Goal: Task Accomplishment & Management: Use online tool/utility

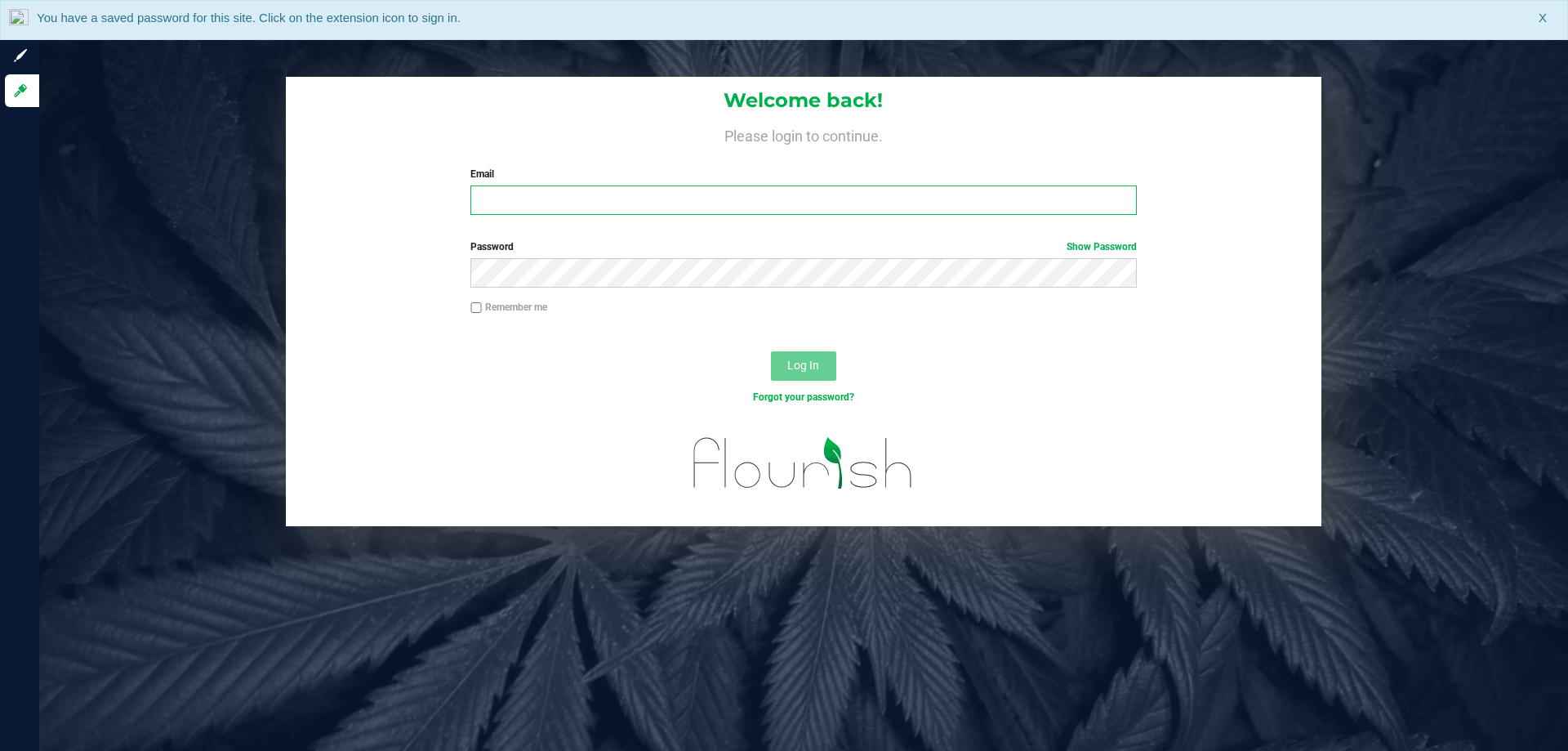
click at [542, 204] on input "Email" at bounding box center [803, 200] width 665 height 30
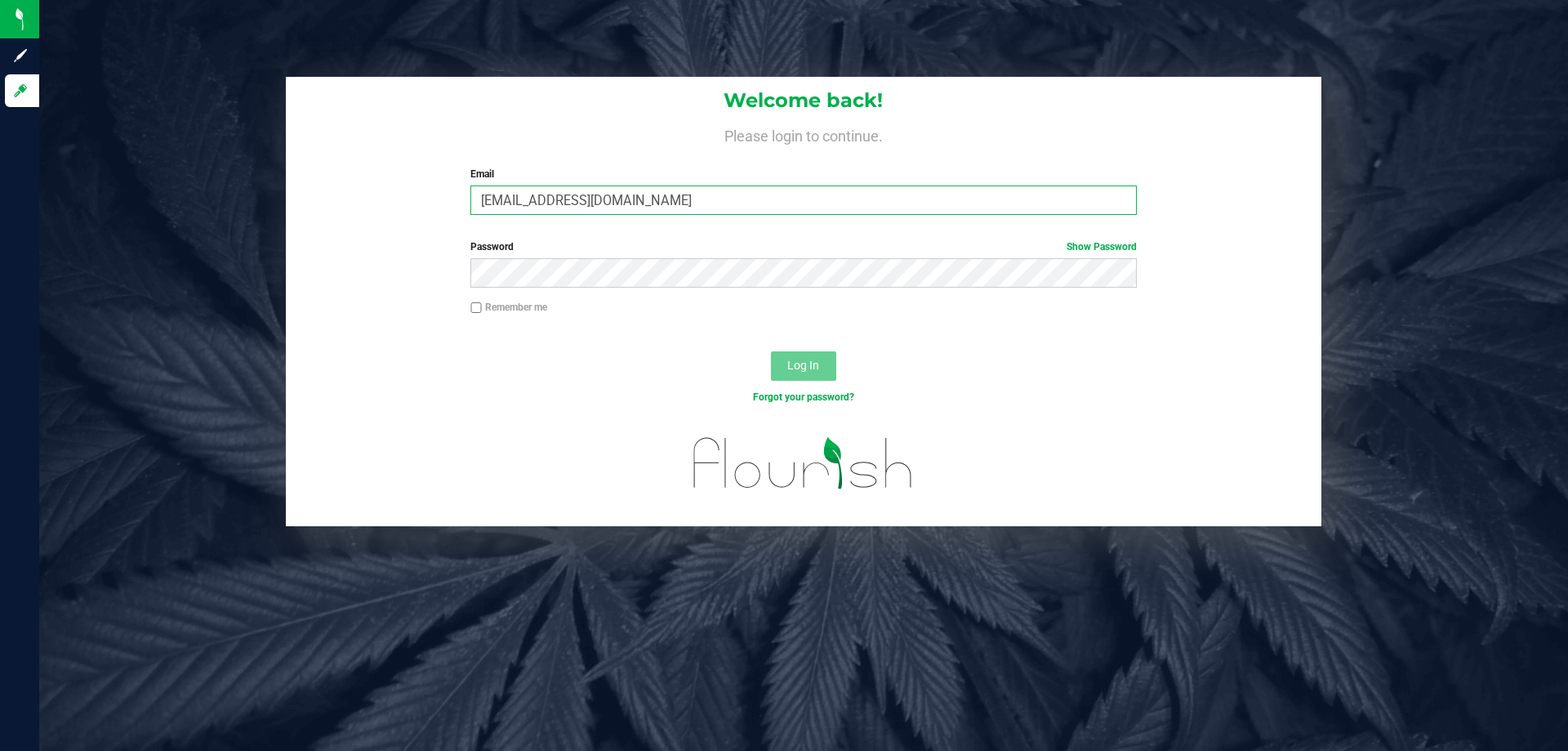
type input "[EMAIL_ADDRESS][DOMAIN_NAME]"
click at [771, 351] on button "Log In" at bounding box center [804, 366] width 66 height 30
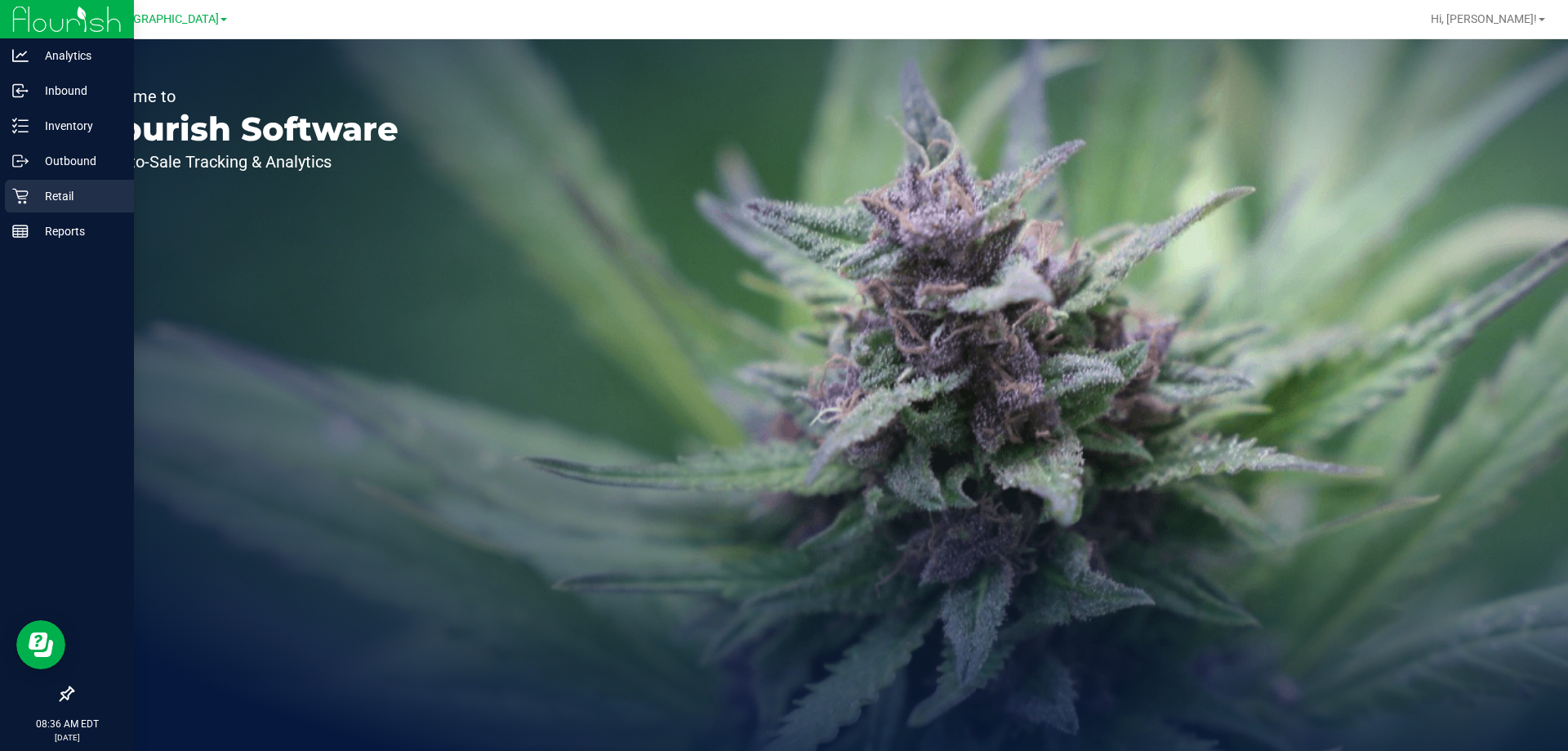
click at [26, 188] on icon at bounding box center [20, 195] width 16 height 16
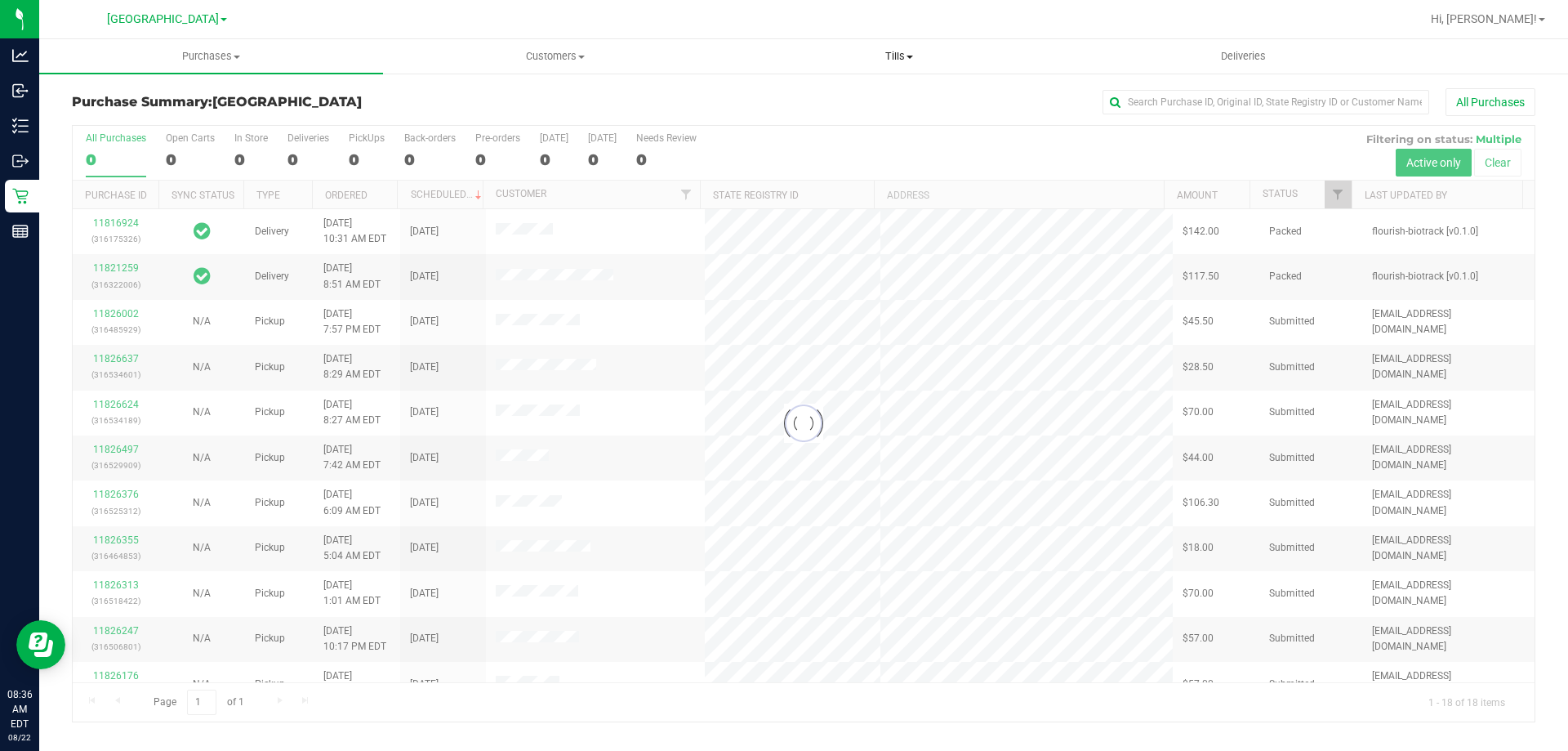
click at [893, 50] on span "Tills" at bounding box center [900, 55] width 343 height 14
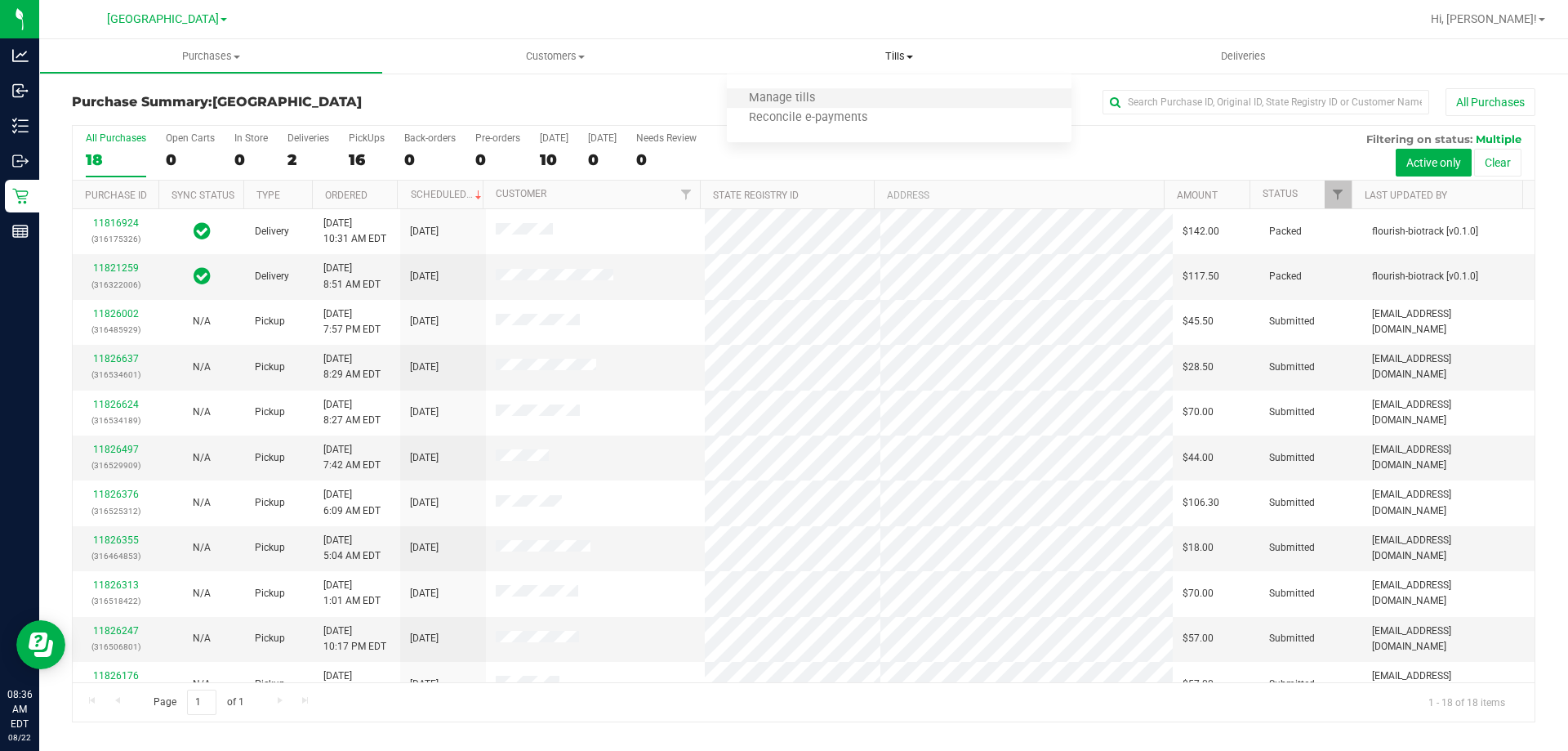
click at [844, 102] on li "Manage tills" at bounding box center [899, 99] width 344 height 20
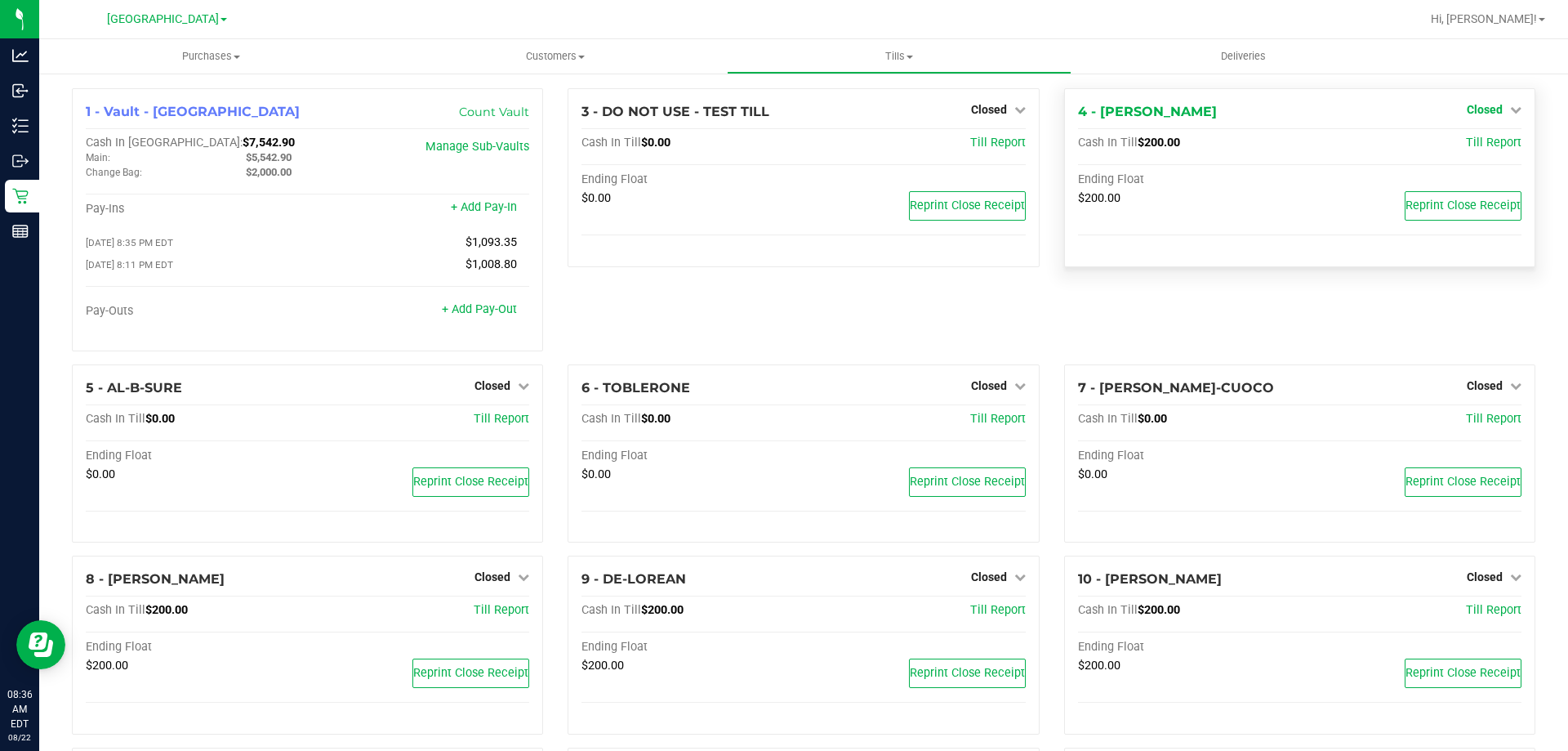
click at [1471, 112] on span "Closed" at bounding box center [1485, 109] width 36 height 13
click at [1479, 143] on link "Open Till" at bounding box center [1484, 144] width 43 height 13
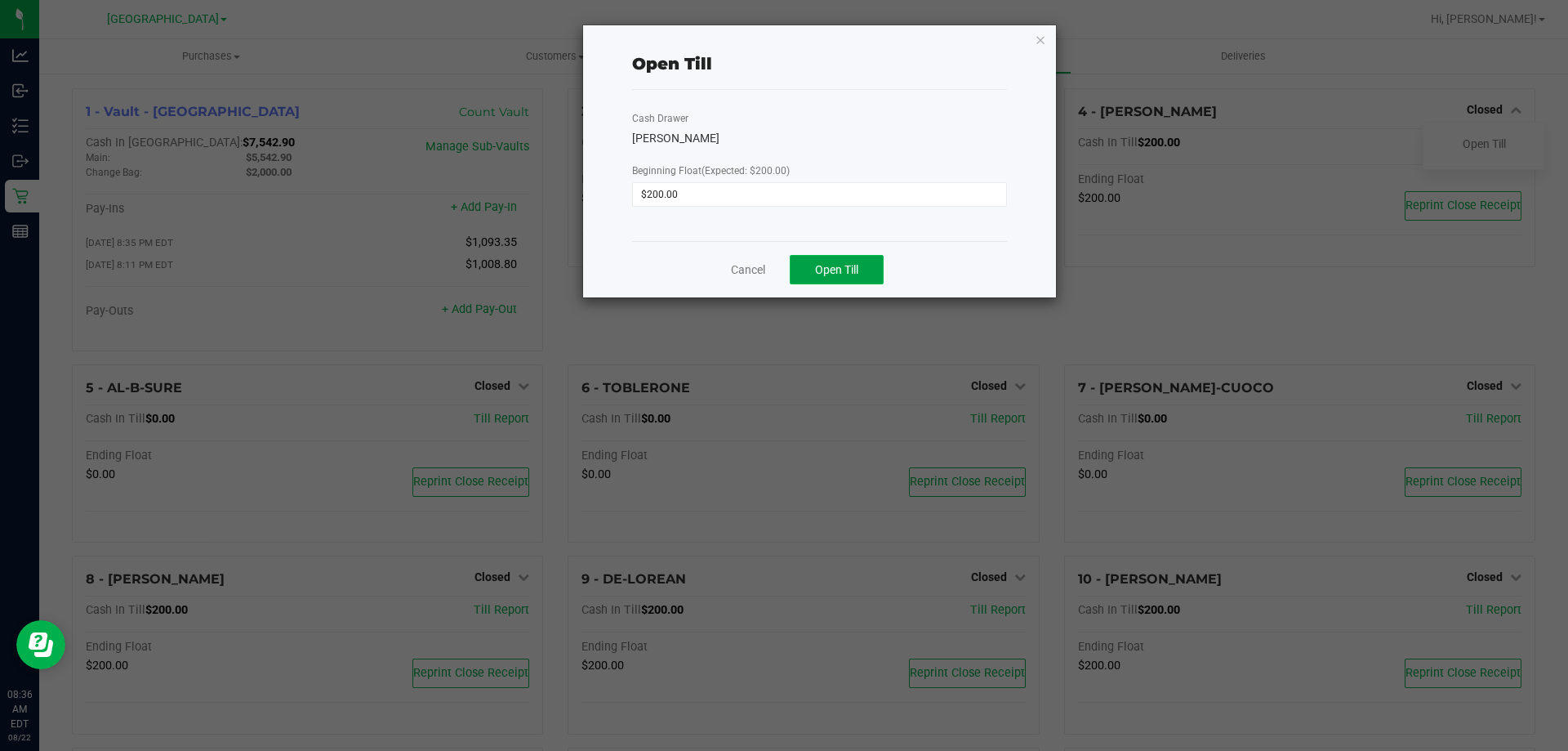
click at [851, 267] on span "Open Till" at bounding box center [836, 269] width 43 height 13
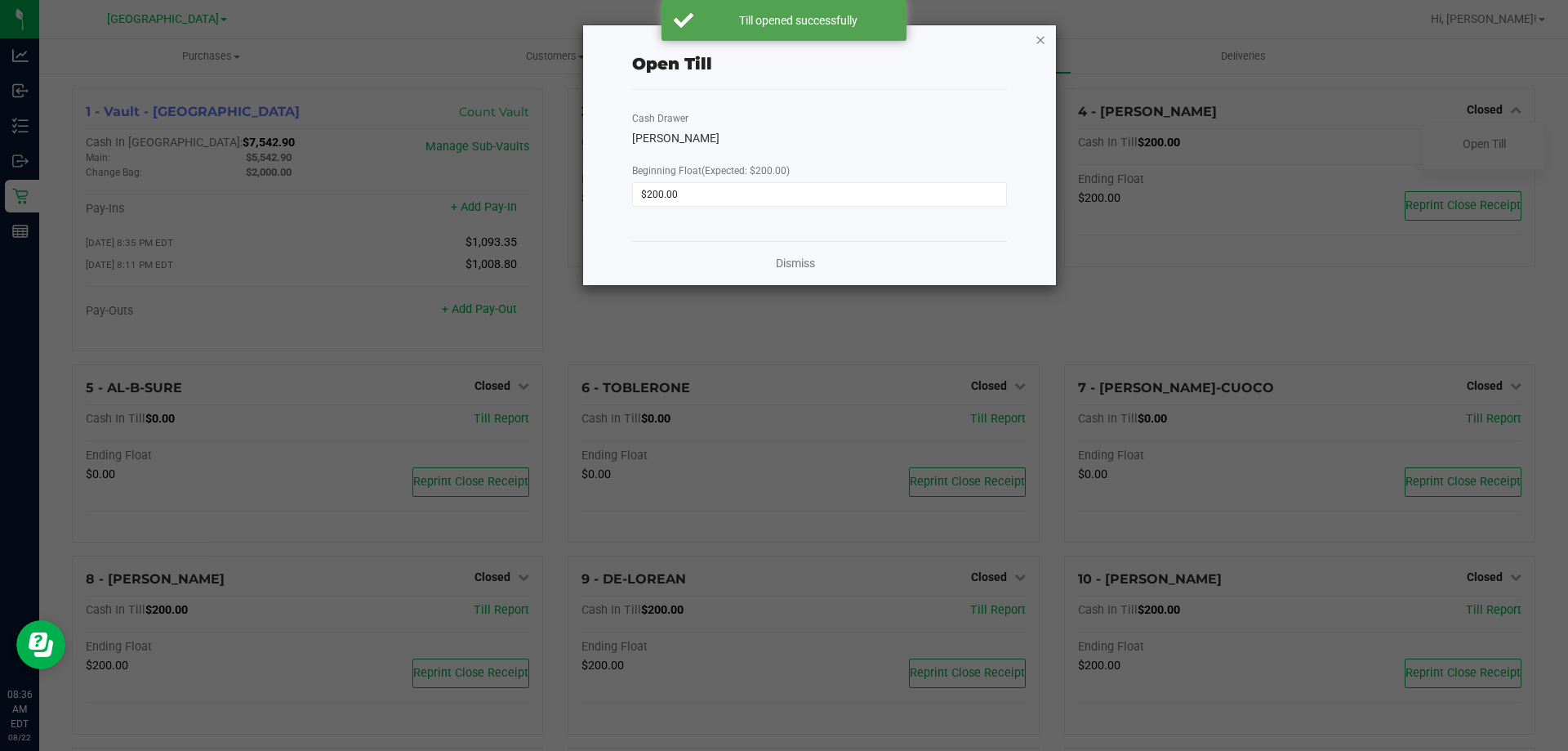
click at [1039, 37] on icon "button" at bounding box center [1041, 39] width 11 height 20
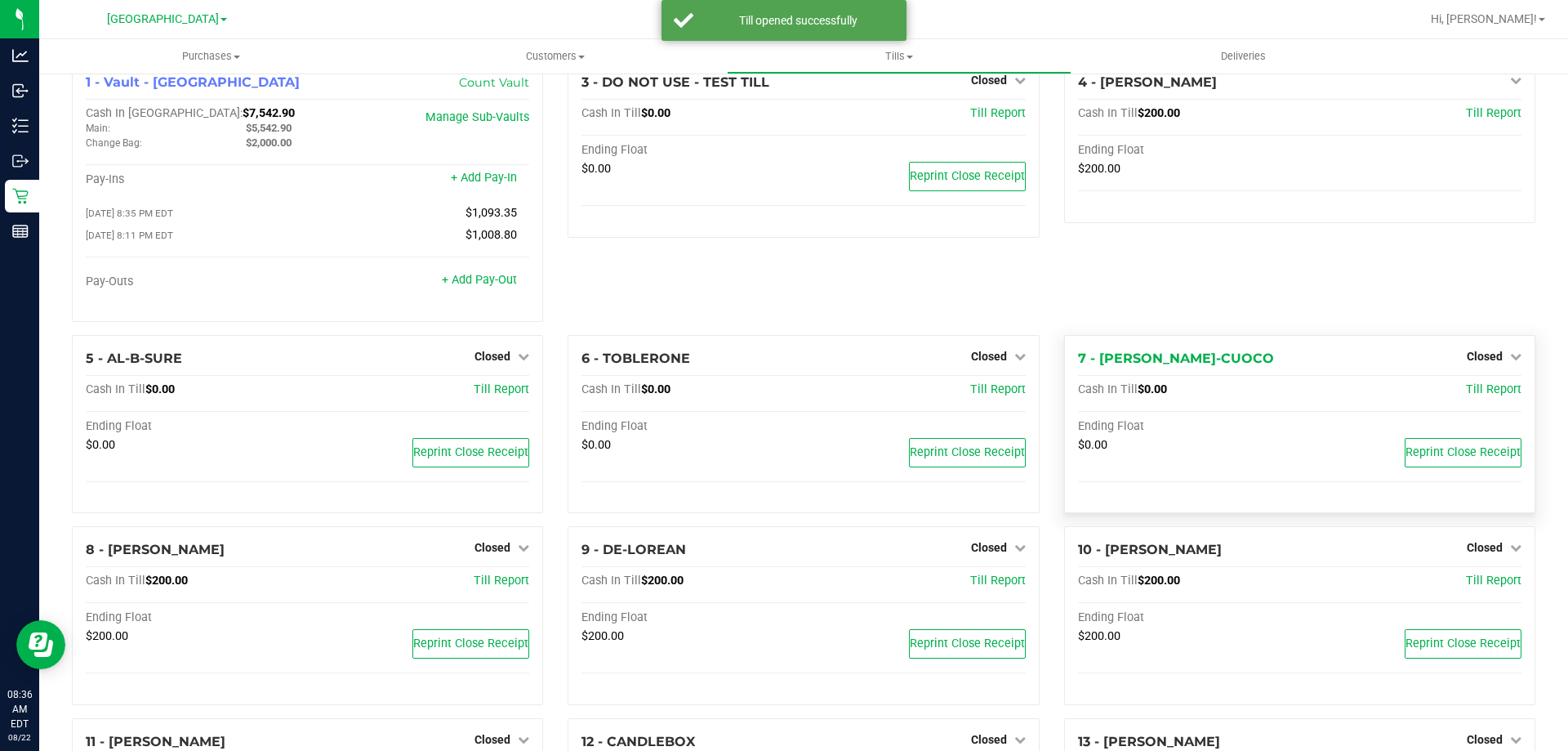
scroll to position [82, 0]
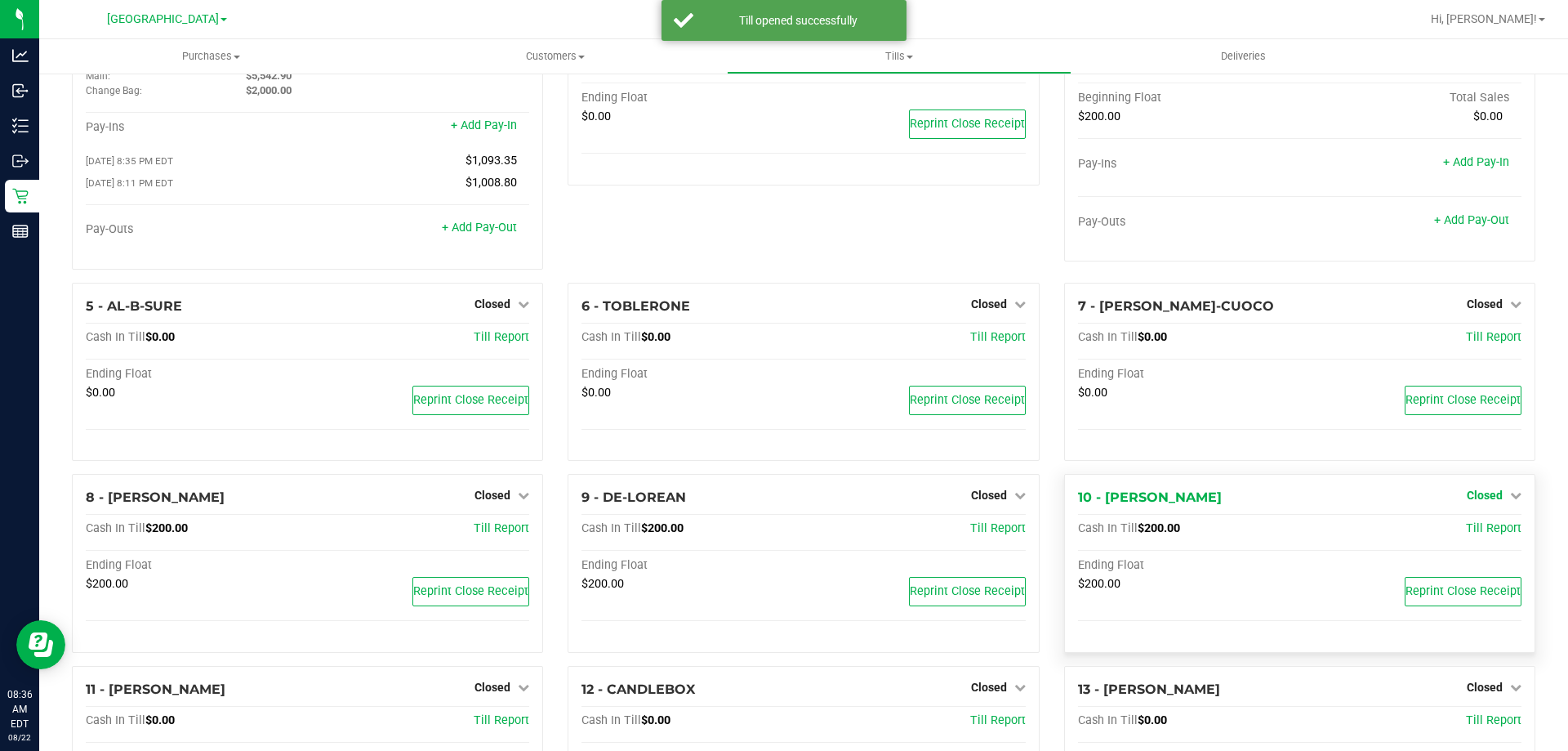
click at [1479, 496] on span "Closed" at bounding box center [1485, 495] width 36 height 13
click at [1476, 526] on link "Open Till" at bounding box center [1484, 529] width 43 height 13
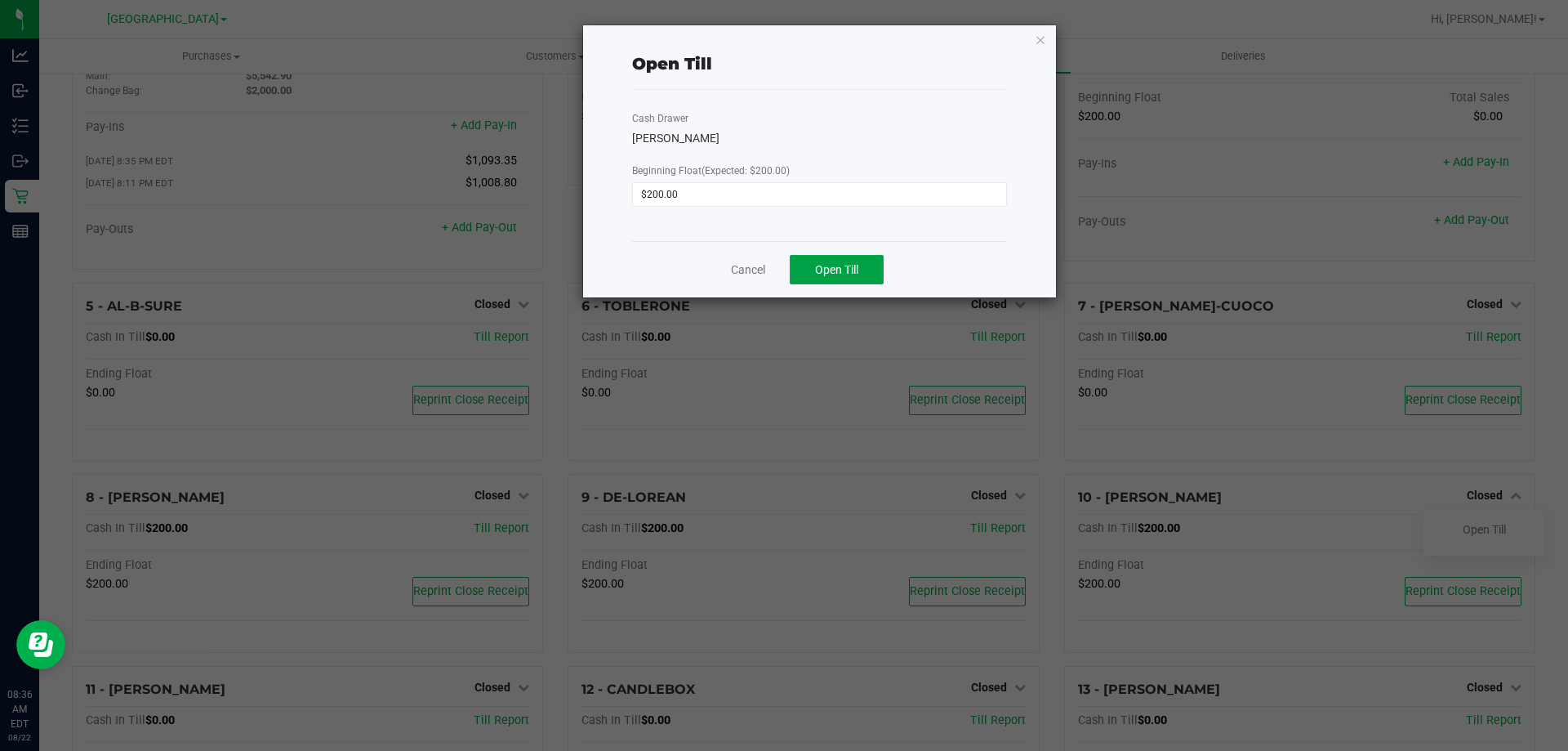
drag, startPoint x: 876, startPoint y: 268, endPoint x: 1035, endPoint y: 288, distance: 160.3
click at [886, 268] on div "Cancel Open Till" at bounding box center [820, 268] width 375 height 56
click at [831, 270] on span "Open Till" at bounding box center [836, 269] width 43 height 13
